Goal: Transaction & Acquisition: Download file/media

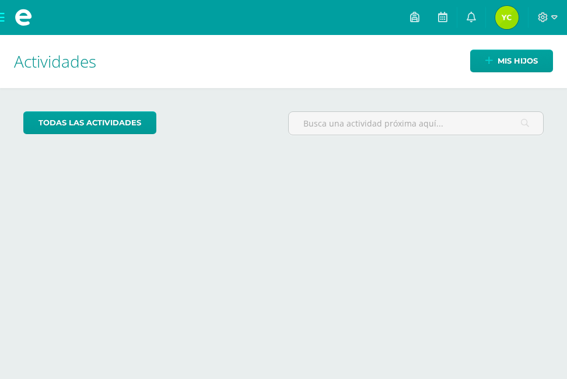
click at [505, 23] on img at bounding box center [507, 17] width 23 height 23
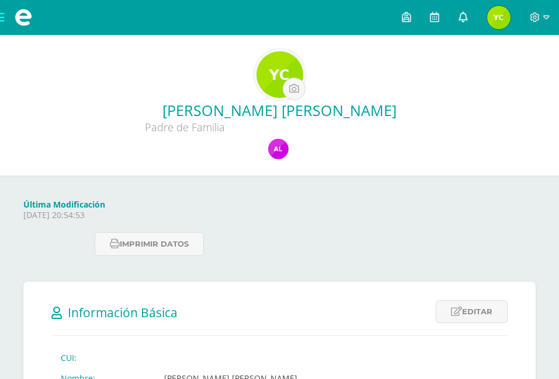
click at [461, 11] on link at bounding box center [463, 17] width 28 height 35
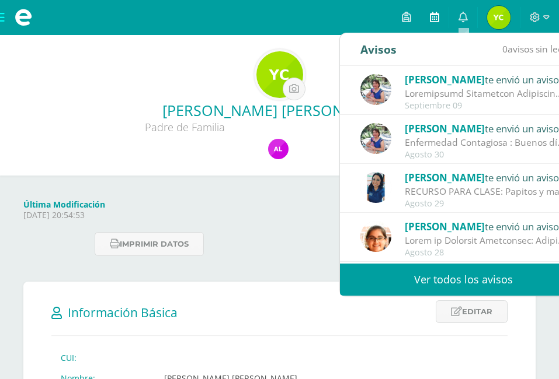
click at [432, 15] on icon at bounding box center [434, 17] width 9 height 11
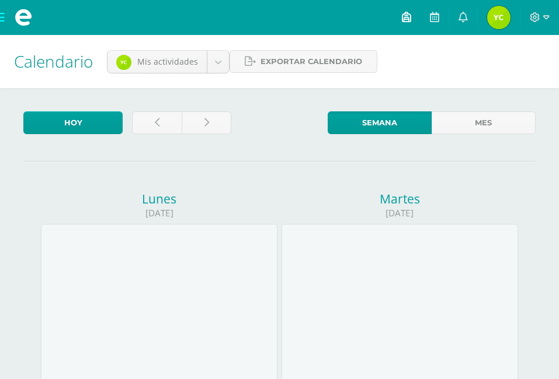
click at [403, 22] on span at bounding box center [406, 17] width 9 height 13
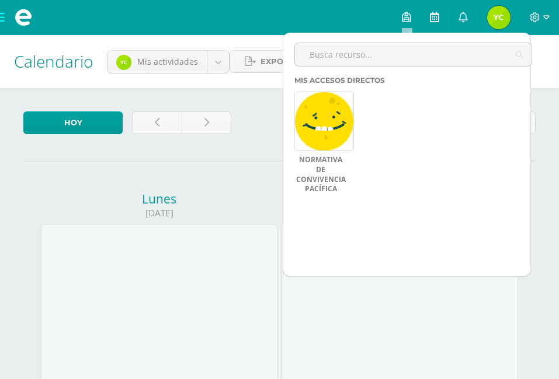
click at [433, 22] on icon at bounding box center [434, 17] width 9 height 11
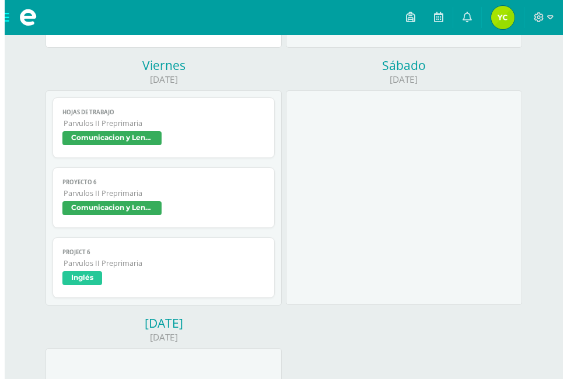
scroll to position [661, 0]
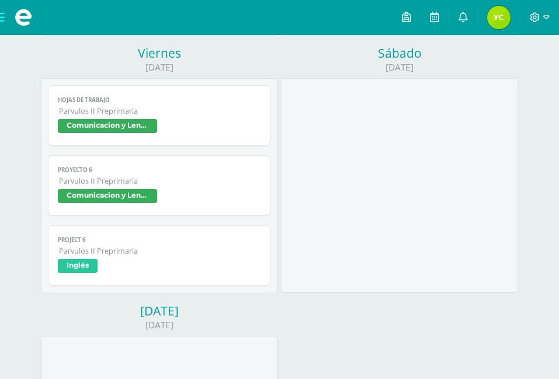
click at [109, 127] on span "Comunicacion y Lenguaje" at bounding box center [107, 126] width 99 height 14
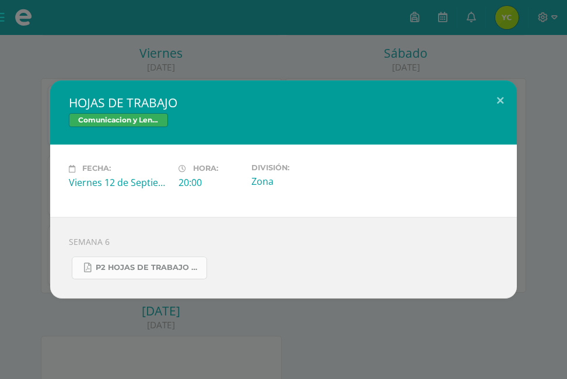
click at [146, 270] on span "P2 HOJAS DE TRABAJO SEMANA 6.pdf" at bounding box center [148, 267] width 105 height 9
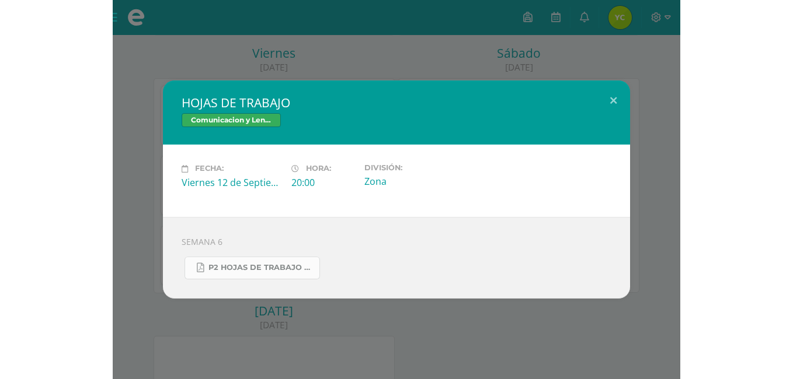
scroll to position [626, 0]
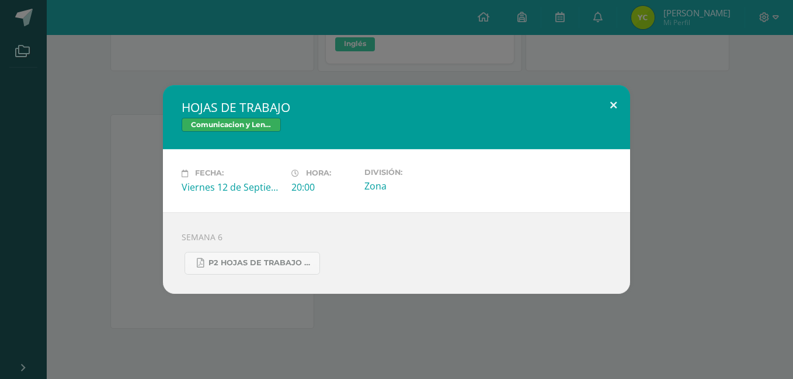
click at [558, 107] on button at bounding box center [613, 105] width 33 height 40
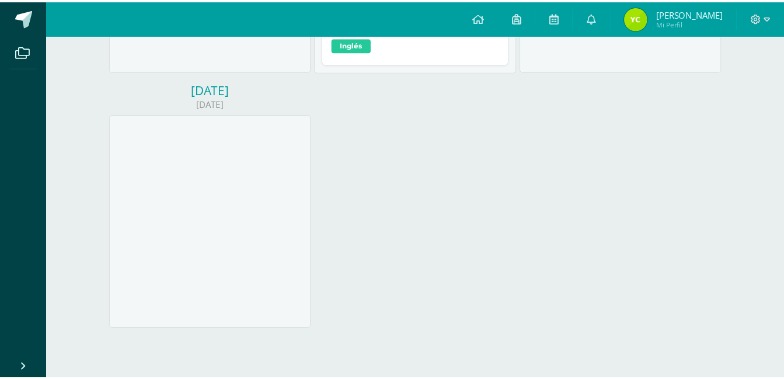
scroll to position [330, 0]
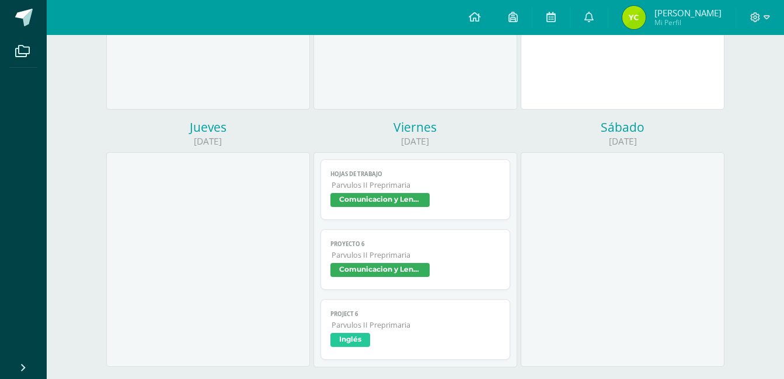
click at [392, 268] on span "Comunicacion y Lenguaje" at bounding box center [379, 270] width 99 height 14
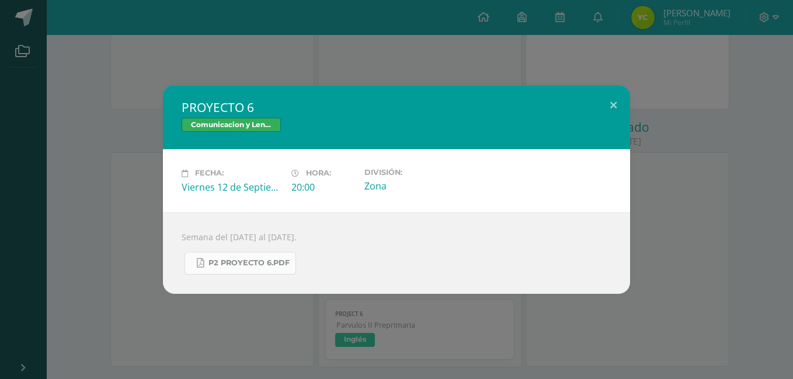
click at [251, 262] on span "P2 PROYECTO 6.pdf" at bounding box center [248, 263] width 81 height 9
click at [558, 106] on button at bounding box center [613, 105] width 33 height 40
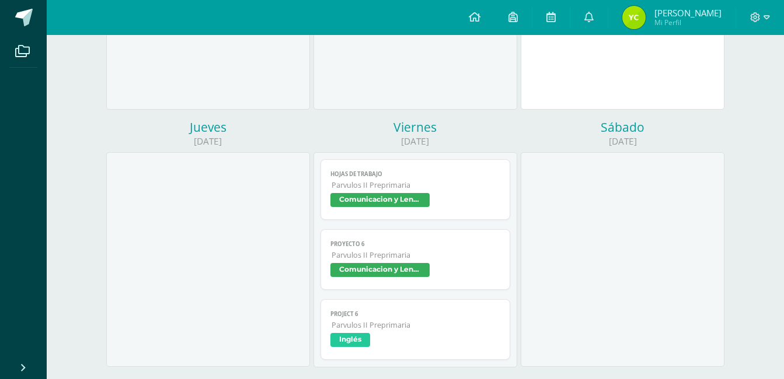
click at [348, 340] on span "Inglés" at bounding box center [350, 340] width 40 height 14
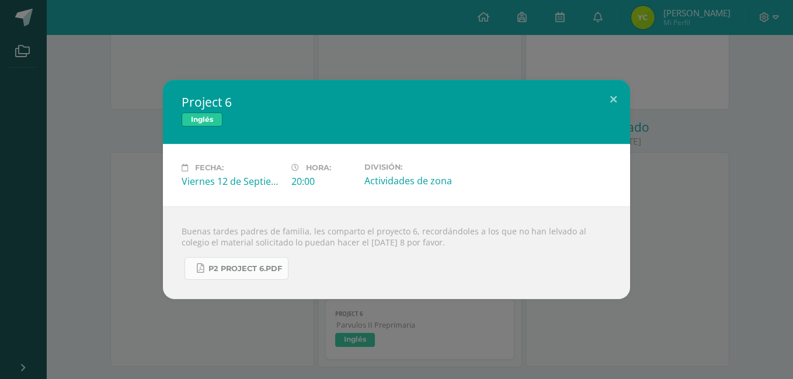
click at [236, 270] on span "P2 Project 6.pdf" at bounding box center [245, 268] width 74 height 9
click at [558, 98] on button at bounding box center [613, 100] width 33 height 40
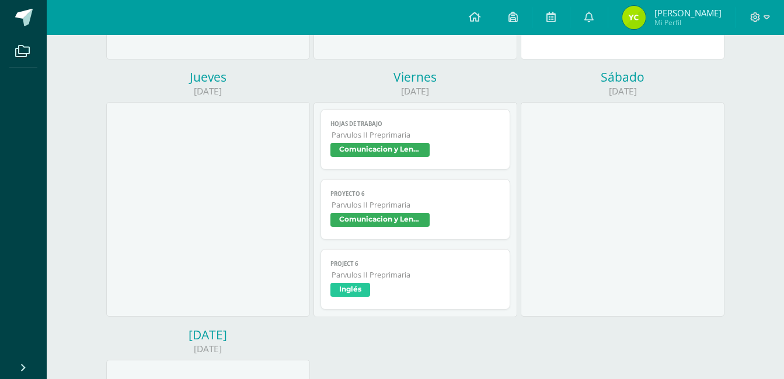
scroll to position [382, 0]
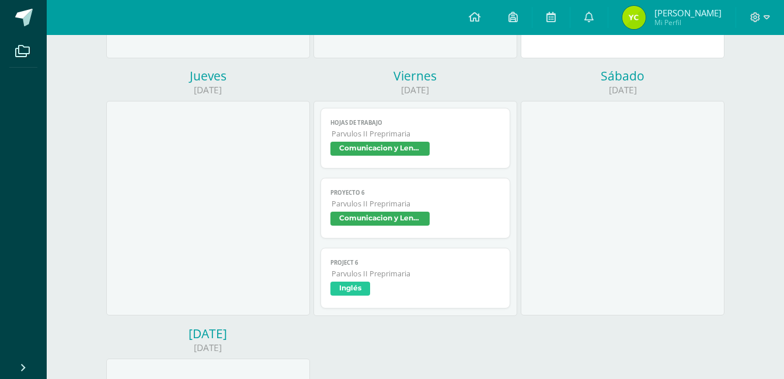
drag, startPoint x: 781, startPoint y: 207, endPoint x: 770, endPoint y: 231, distance: 26.1
click at [558, 228] on div "Calendario Actividades de Alis Lorenzana Mis actividades Actividades de Alis Lo…" at bounding box center [415, 138] width 737 height 971
drag, startPoint x: 770, startPoint y: 233, endPoint x: 777, endPoint y: 215, distance: 19.2
click at [558, 222] on div "Calendario Actividades de Alis Lorenzana Mis actividades Actividades de Alis Lo…" at bounding box center [415, 138] width 737 height 971
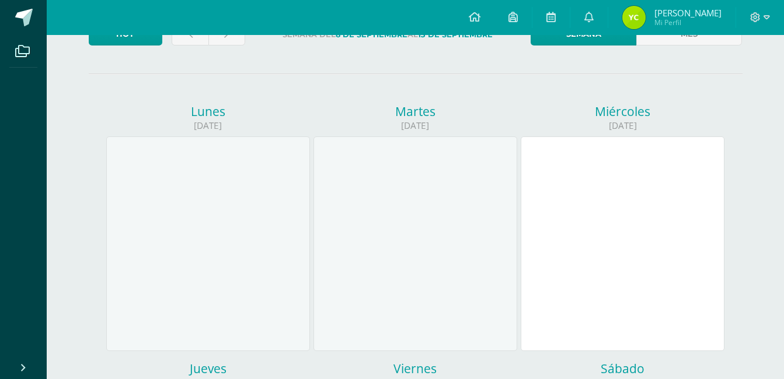
scroll to position [82, 0]
